Goal: Task Accomplishment & Management: Manage account settings

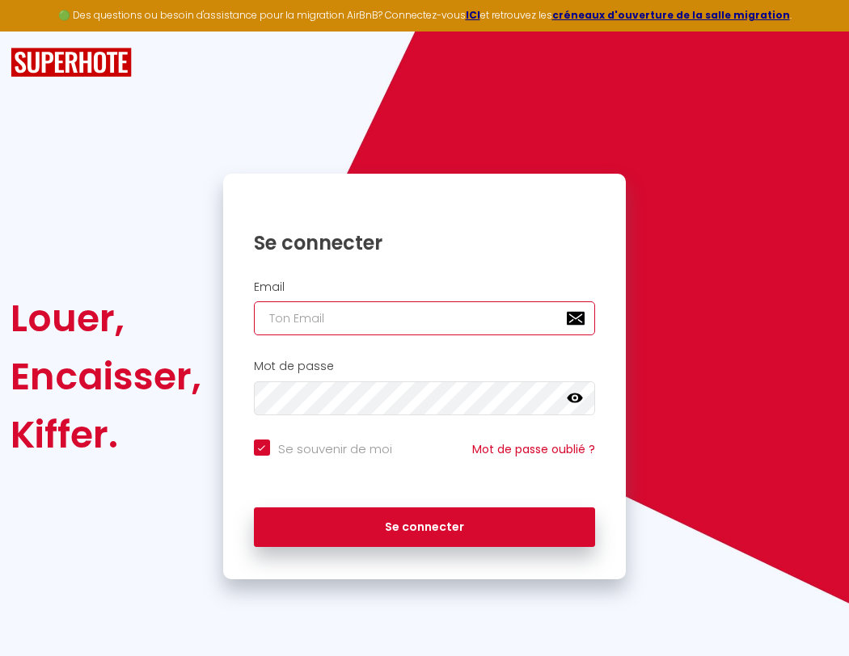
type input "l"
checkbox input "true"
type input "le"
checkbox input "true"
type input "les"
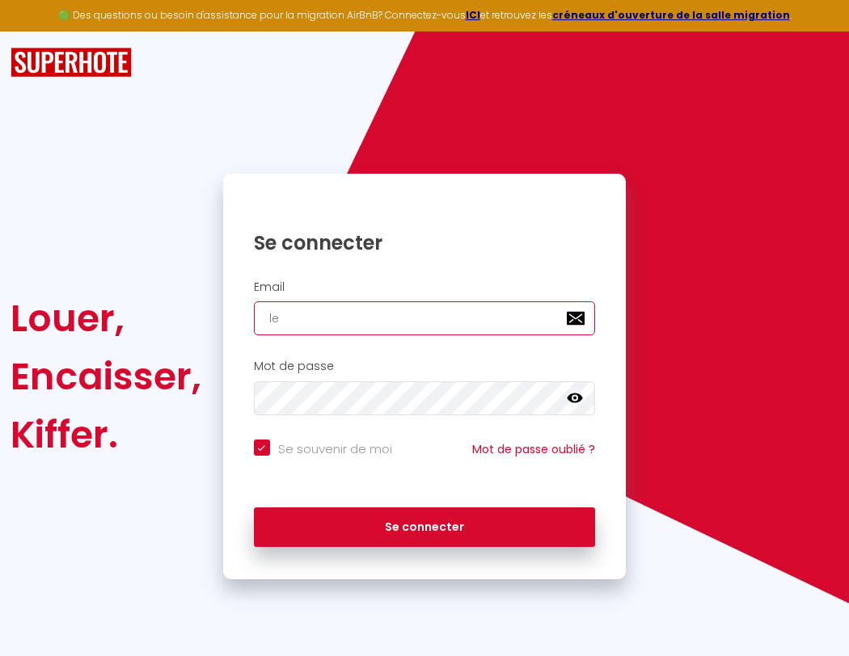
checkbox input "true"
type input "lesp"
checkbox input "true"
type input "lespa"
checkbox input "true"
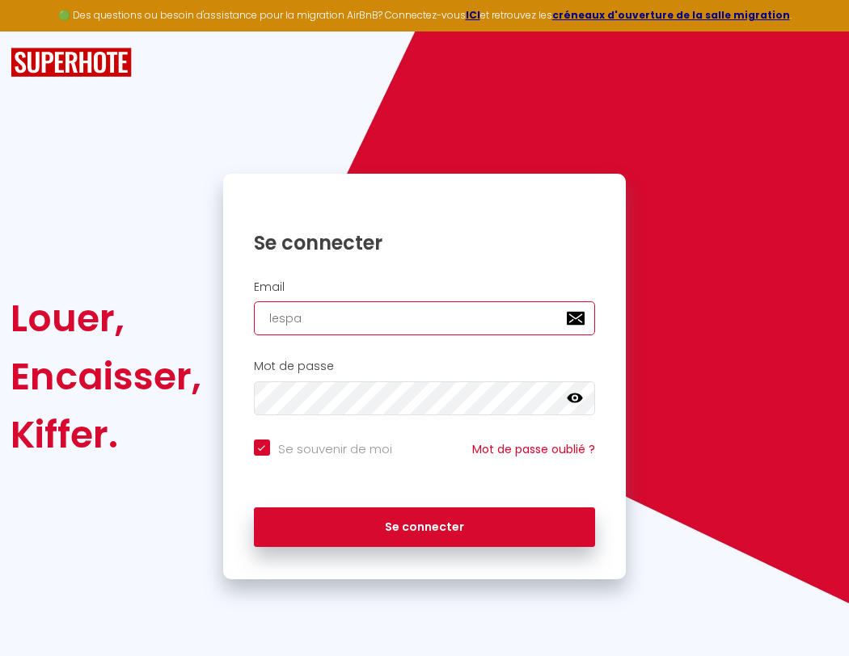
type input "lespac"
checkbox input "true"
type input "lespace"
checkbox input "true"
type input "l"
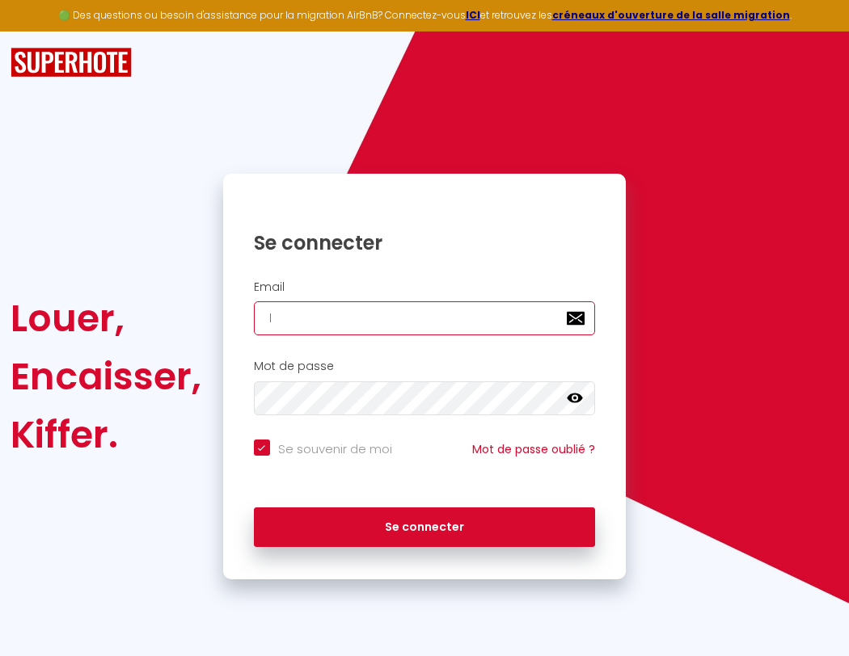
checkbox input "true"
type input "le"
checkbox input "true"
type input "lespacede"
checkbox input "true"
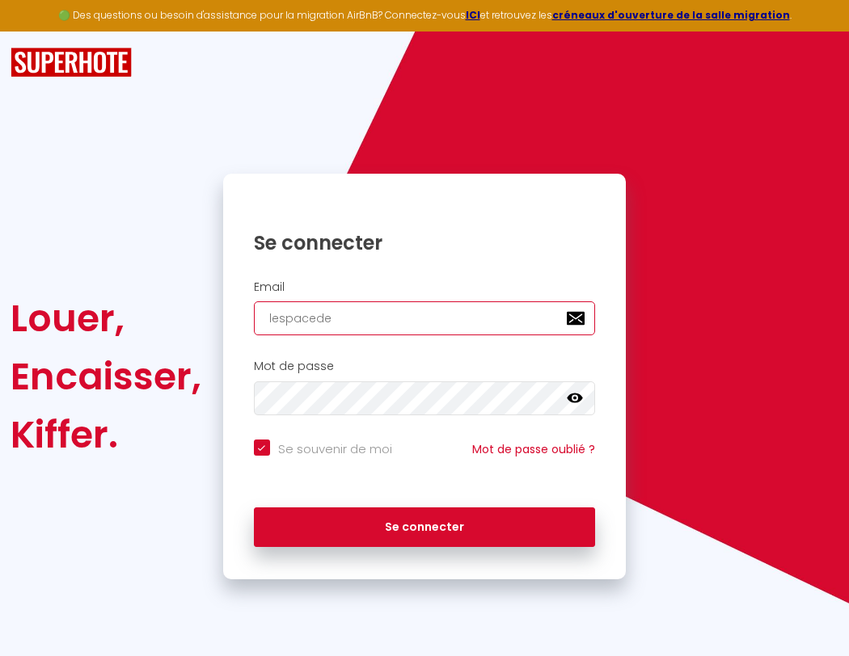
type input "les"
checkbox input "true"
type input "lespacedet"
checkbox input "true"
type input "lesp"
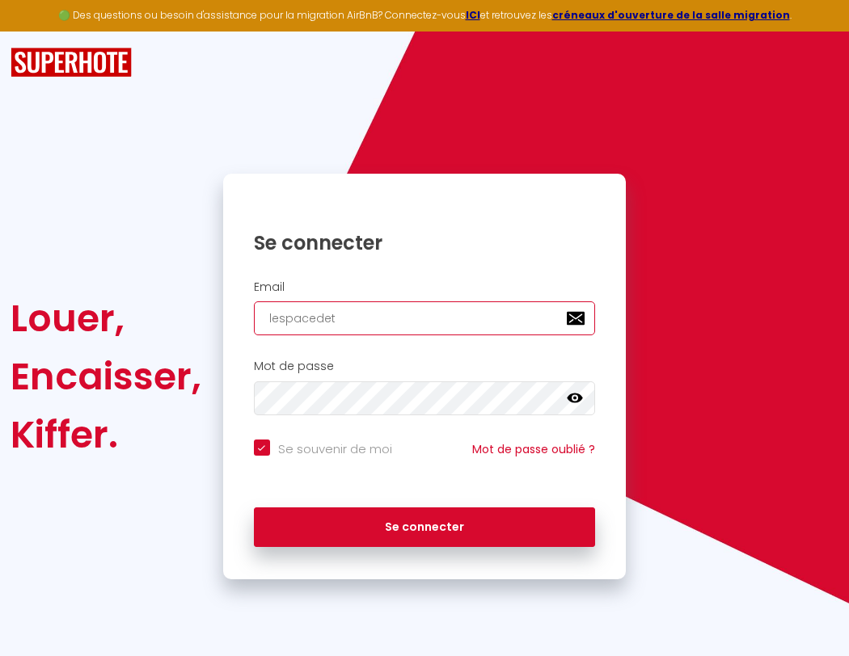
checkbox input "true"
type input "lespacedete"
checkbox input "true"
type input "lespa"
checkbox input "true"
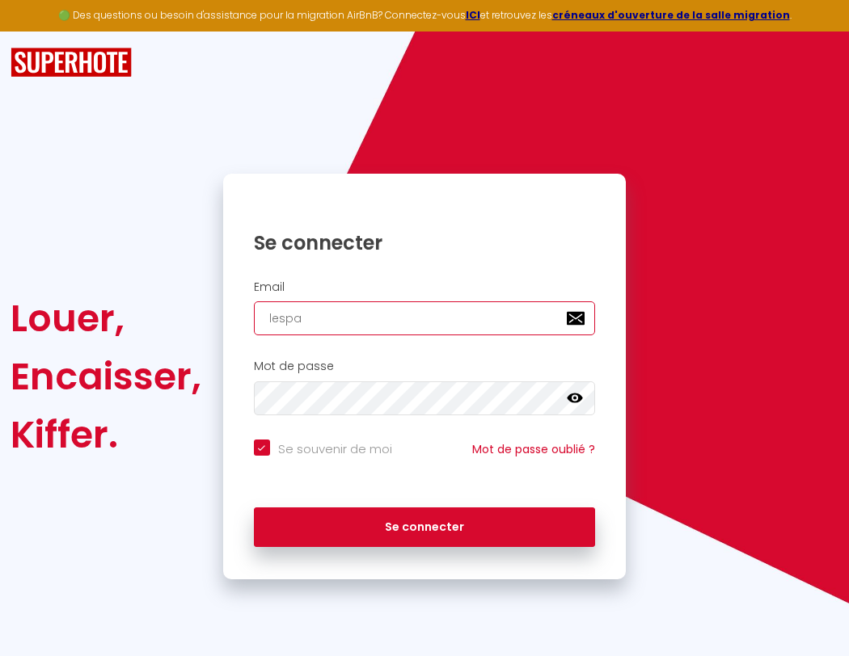
type input "lespacedeten"
checkbox input "true"
type input "lespac"
checkbox input "true"
type input "lespacedetent"
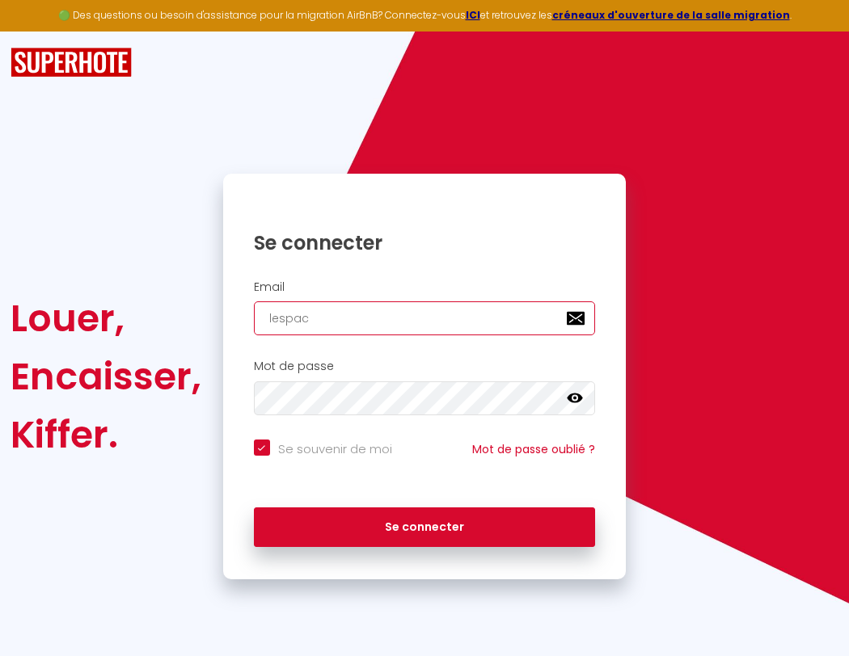
checkbox input "true"
type input "lespace"
checkbox input "true"
type input "l"
checkbox input "true"
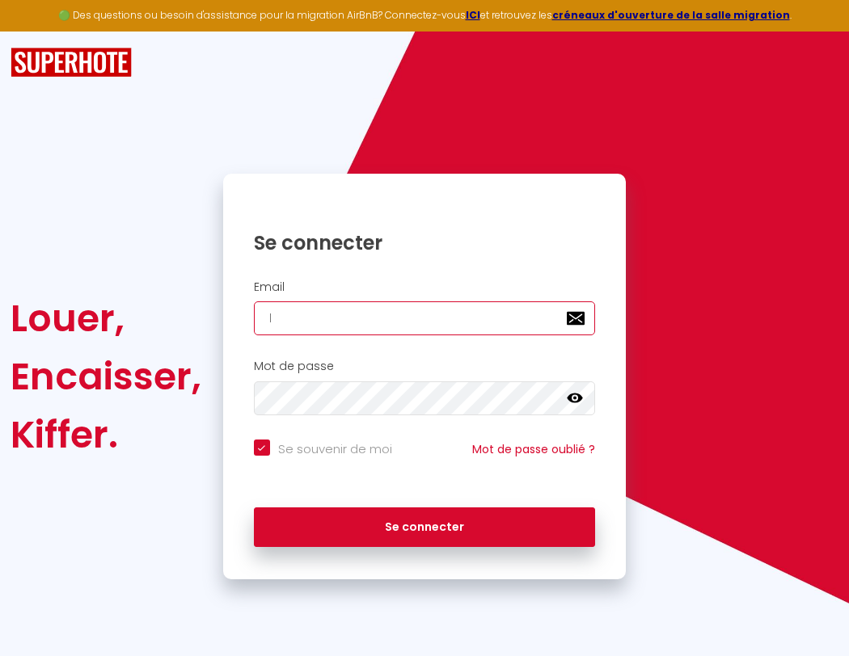
type input "lespacedetente"
checkbox input "true"
type input "le"
checkbox input "true"
type input "lespacedetente@"
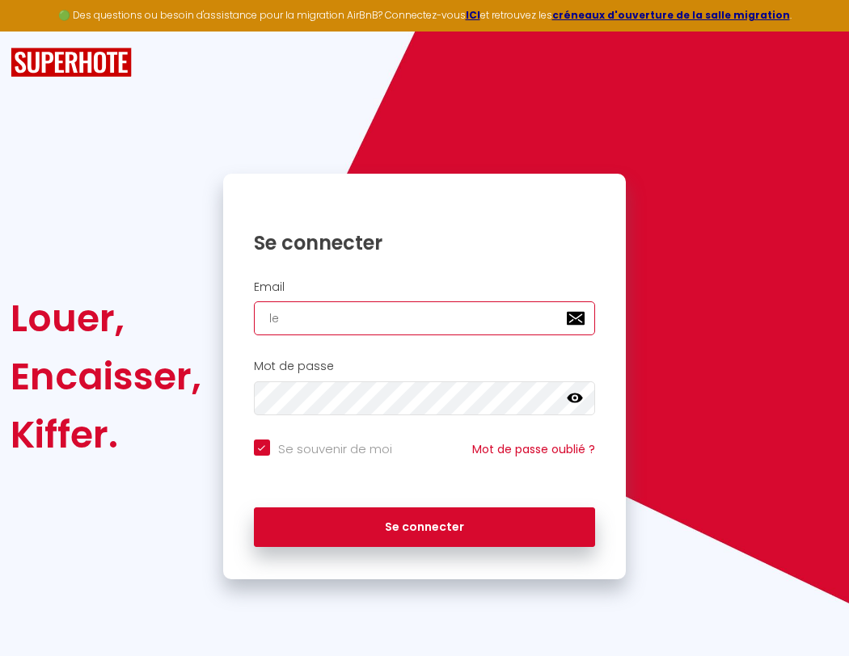
checkbox input "true"
type input "les"
checkbox input "true"
type input "lespacedetente@g"
checkbox input "true"
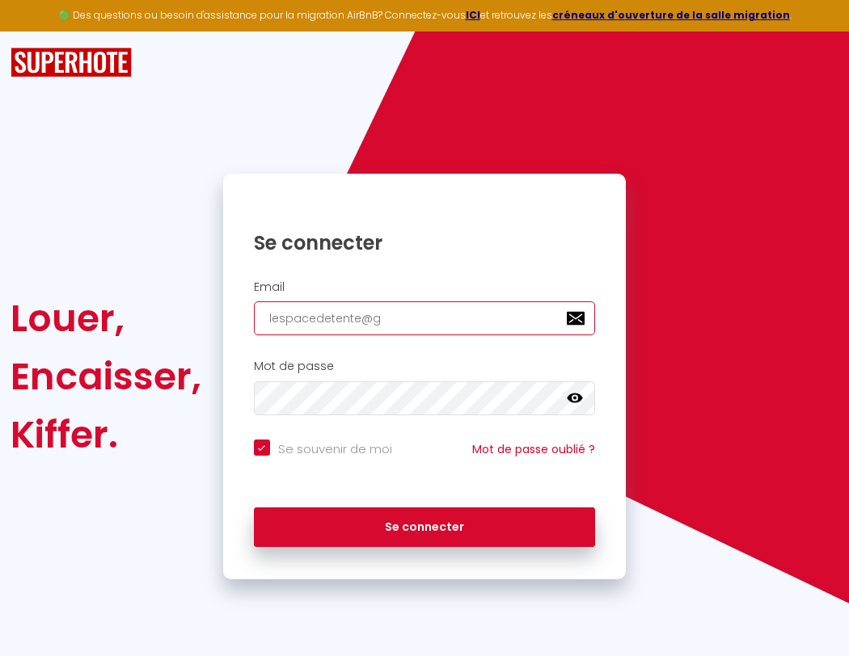
type input "lesp"
checkbox input "true"
type input "lespacedetente@gm"
checkbox input "true"
type input "lespa"
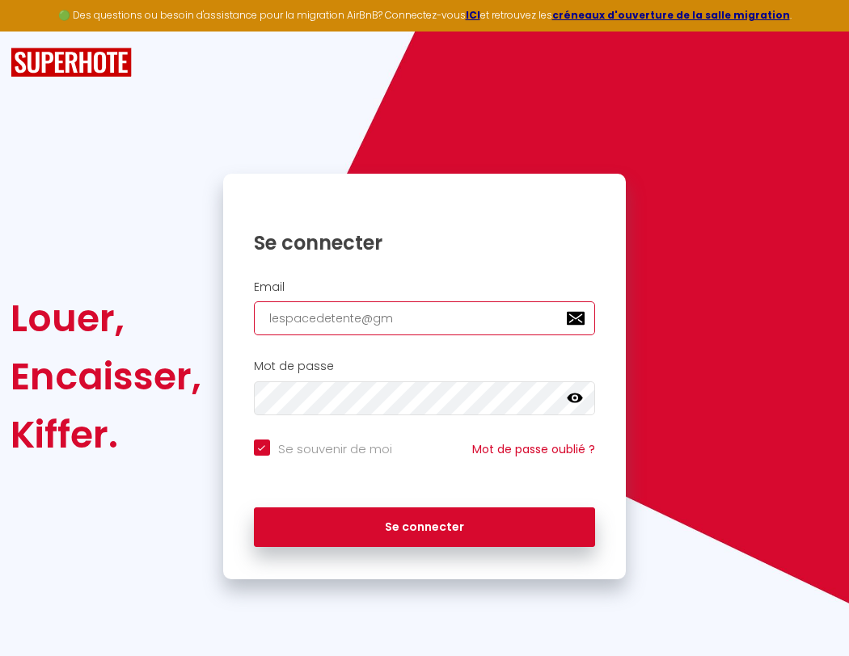
checkbox input "true"
type input "lespacedetente@gma"
checkbox input "true"
type input "lespac"
checkbox input "true"
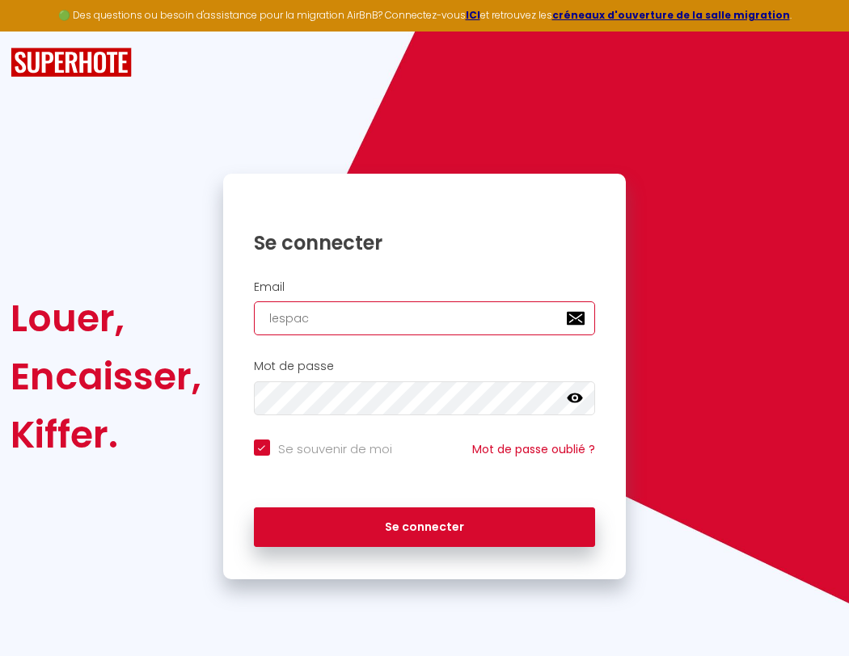
type input "lespacedetente@gmai"
checkbox input "true"
